Goal: Transaction & Acquisition: Subscribe to service/newsletter

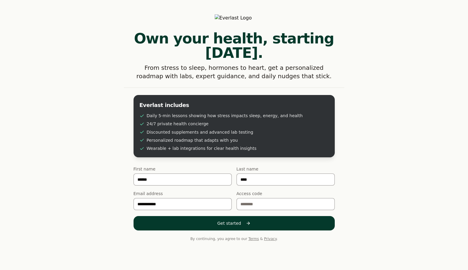
click at [223, 217] on button "Get started" at bounding box center [233, 223] width 201 height 14
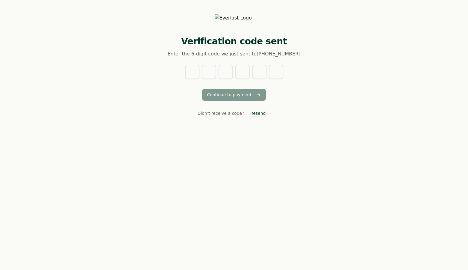
click at [187, 79] on div "Continue to payment Didn't receive a code? [GEOGRAPHIC_DATA]" at bounding box center [234, 92] width 134 height 54
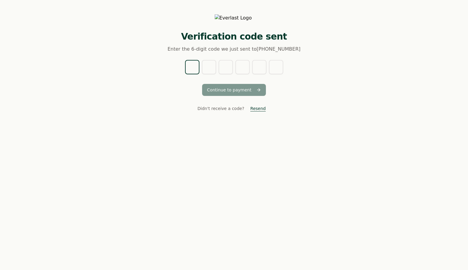
click at [193, 66] on input "text" at bounding box center [192, 67] width 14 height 14
click at [193, 69] on input "text" at bounding box center [192, 67] width 14 height 14
type input "*"
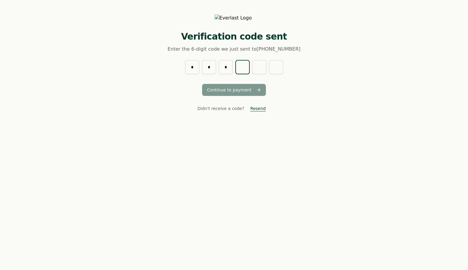
type input "*"
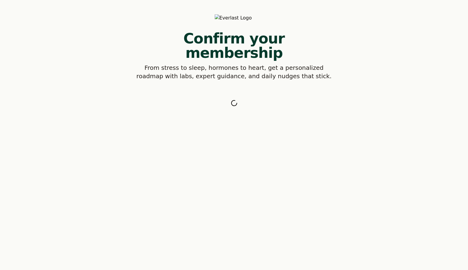
click at [200, 63] on p "From stress to sleep, hormones to heart, get a personalized roadmap with labs, …" at bounding box center [233, 71] width 201 height 17
